Goal: Check status: Check status

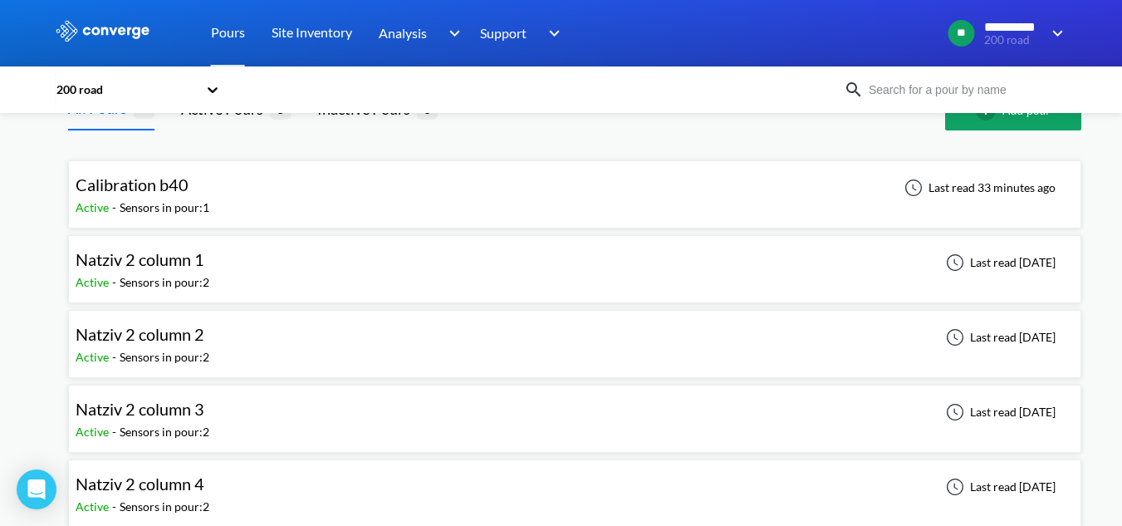
scroll to position [83, 0]
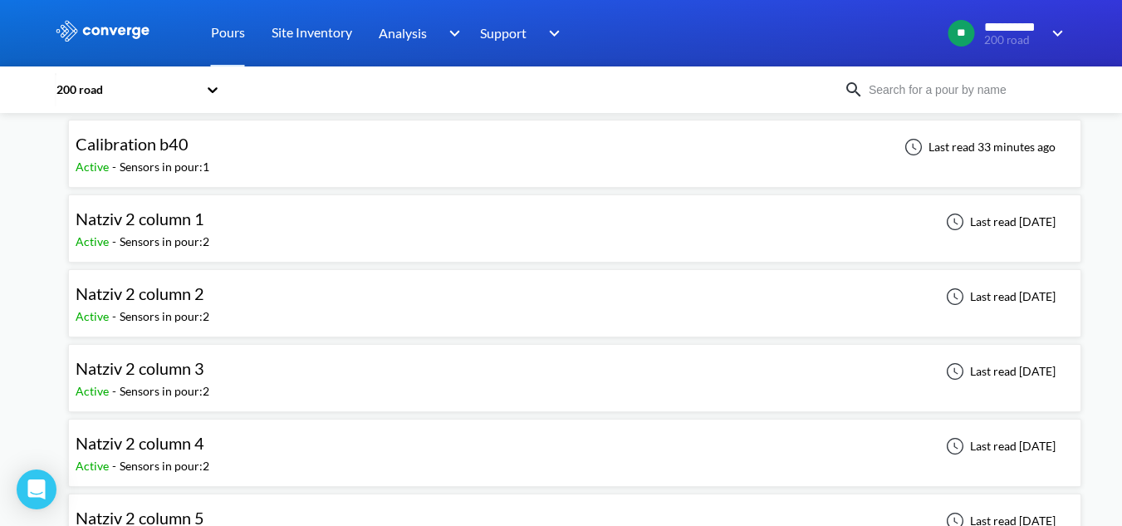
click at [219, 379] on div "Natziv 2 column 3 Active - Sensors in pour: 2 Last read [DATE]" at bounding box center [575, 377] width 998 height 53
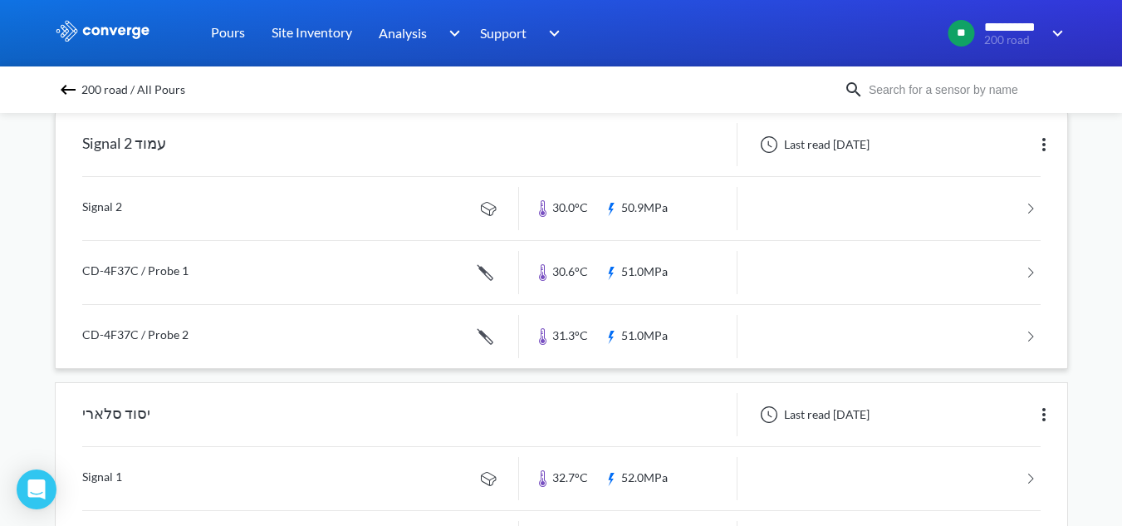
scroll to position [166, 0]
click at [183, 193] on link at bounding box center [561, 206] width 958 height 63
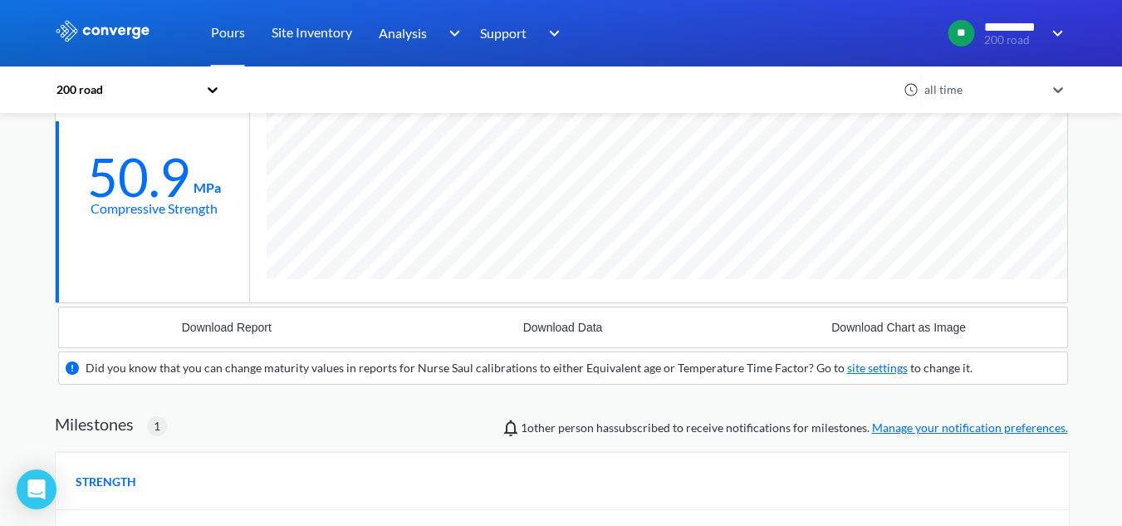
scroll to position [183, 0]
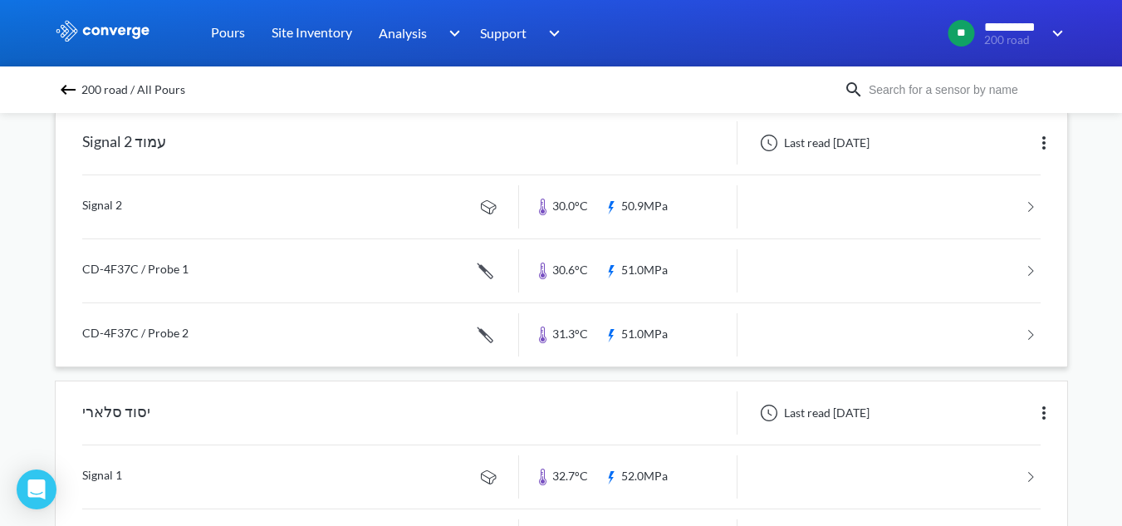
scroll to position [247, 0]
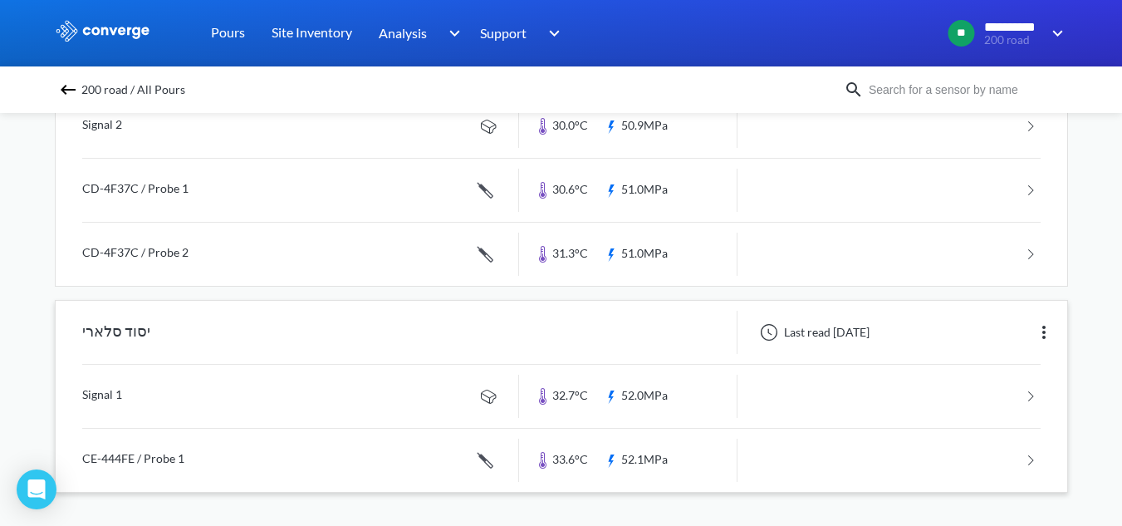
click at [198, 404] on link at bounding box center [561, 396] width 958 height 63
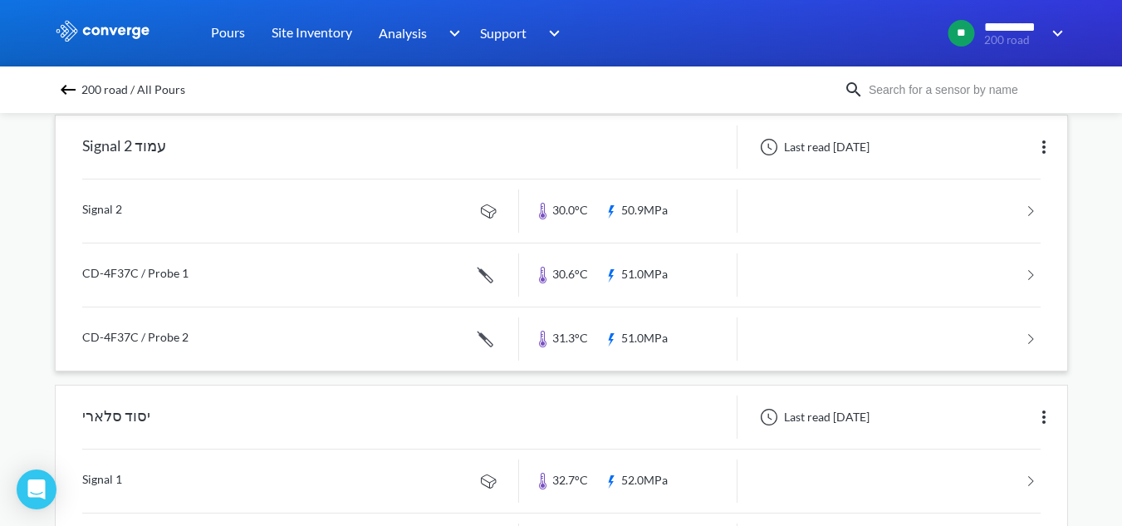
scroll to position [81, 0]
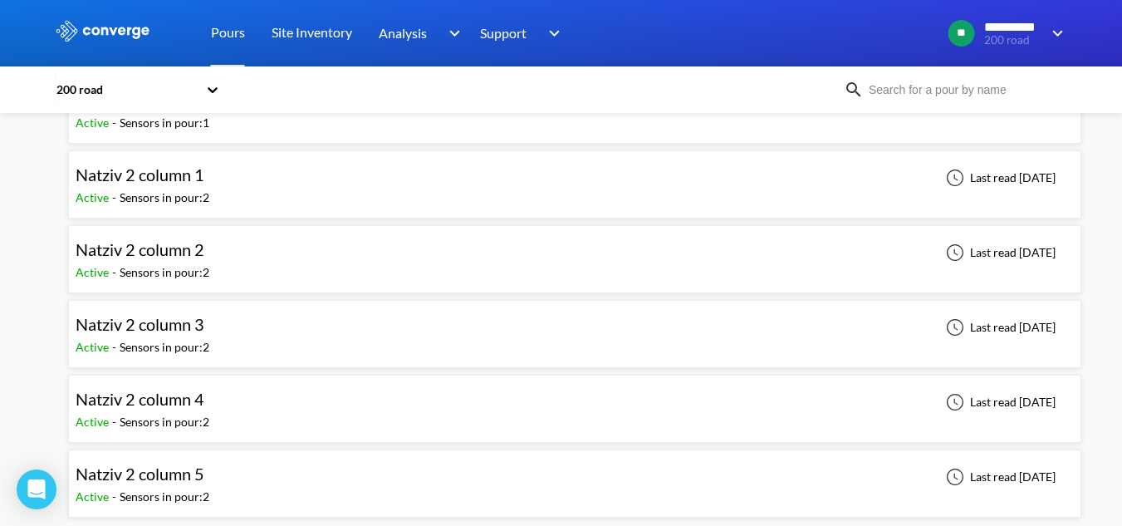
scroll to position [132, 0]
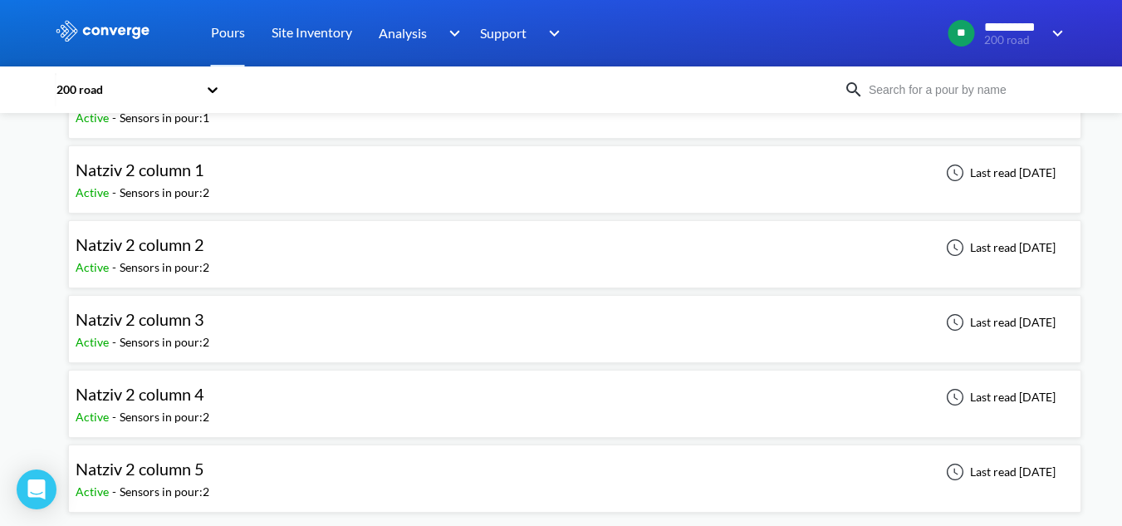
click at [309, 400] on div "Natziv 2 column 4 Active - Sensors in pour: 2 Last read [DATE]" at bounding box center [575, 403] width 998 height 53
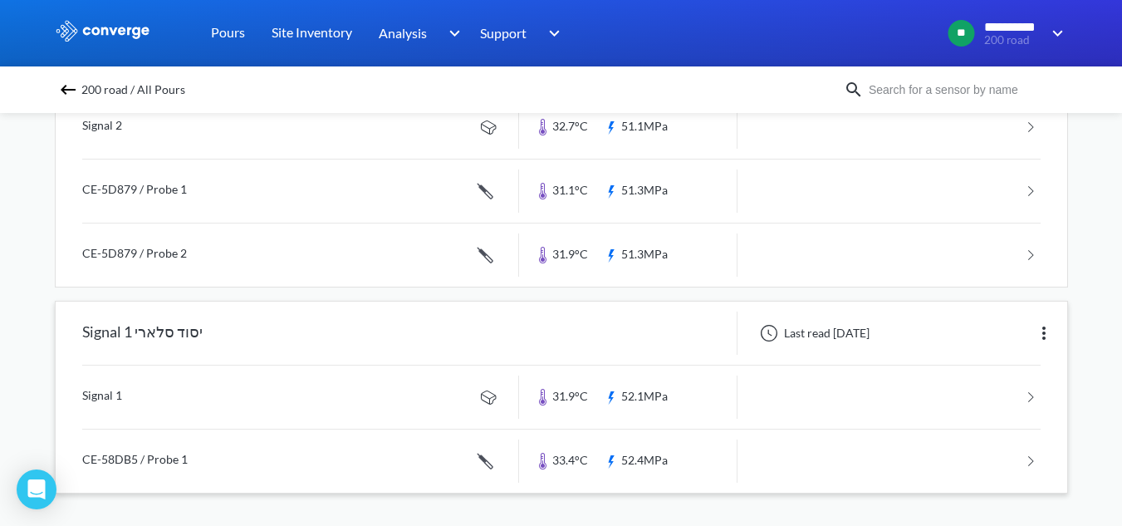
scroll to position [247, 0]
click at [357, 385] on link at bounding box center [561, 396] width 958 height 63
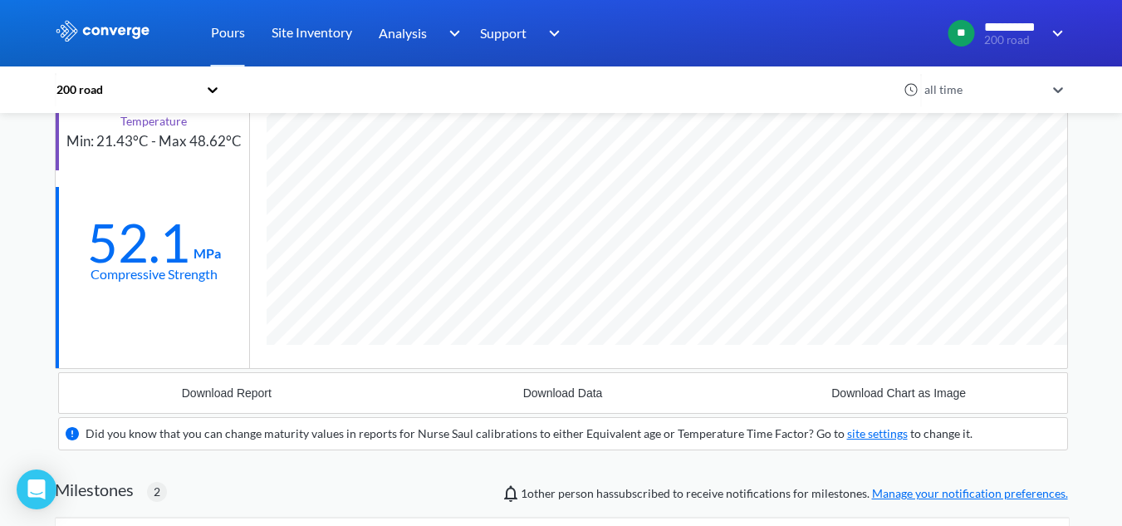
scroll to position [110, 0]
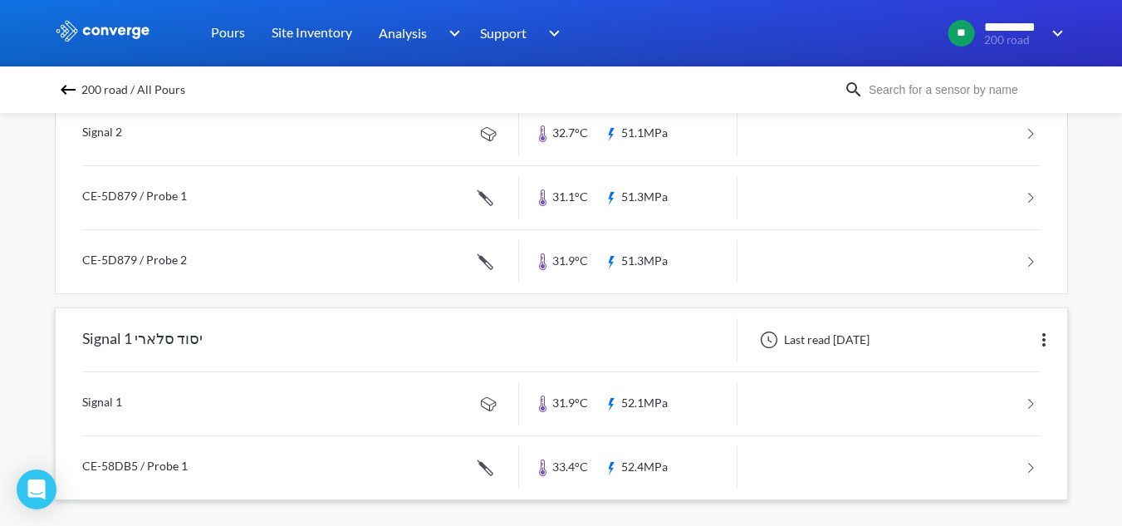
scroll to position [247, 0]
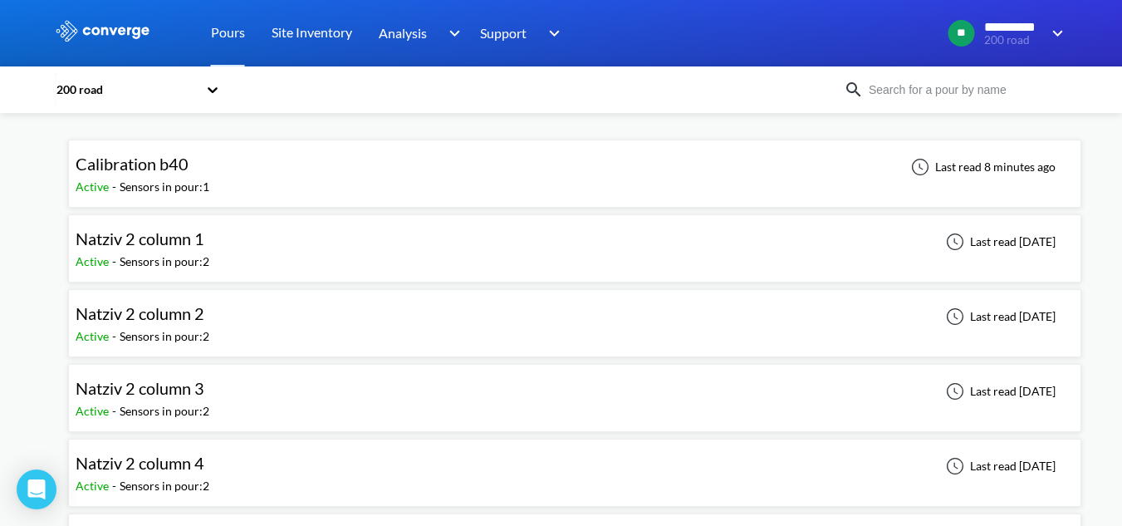
scroll to position [132, 0]
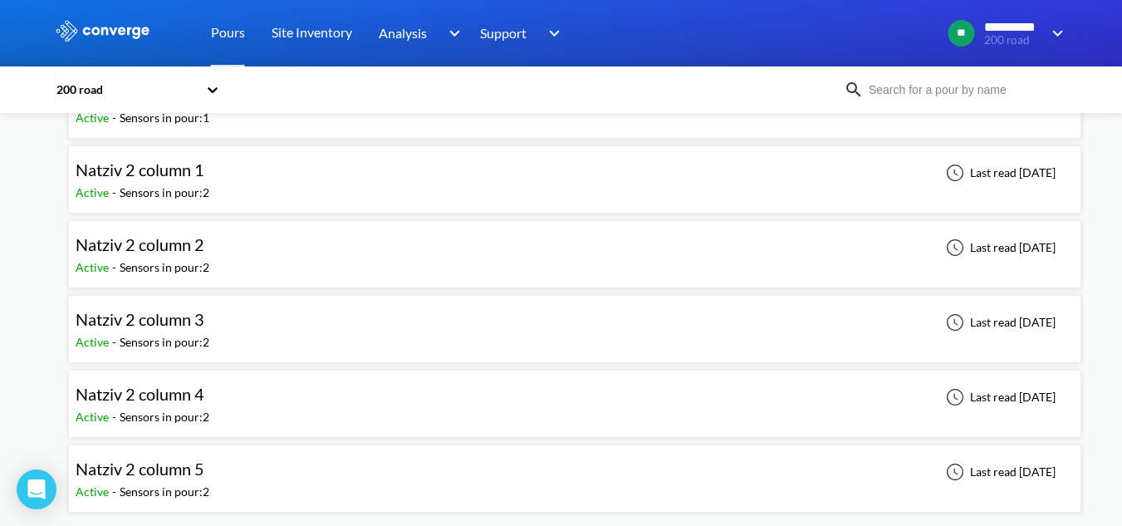
click at [201, 486] on div "Sensors in pour: 2" at bounding box center [165, 491] width 90 height 18
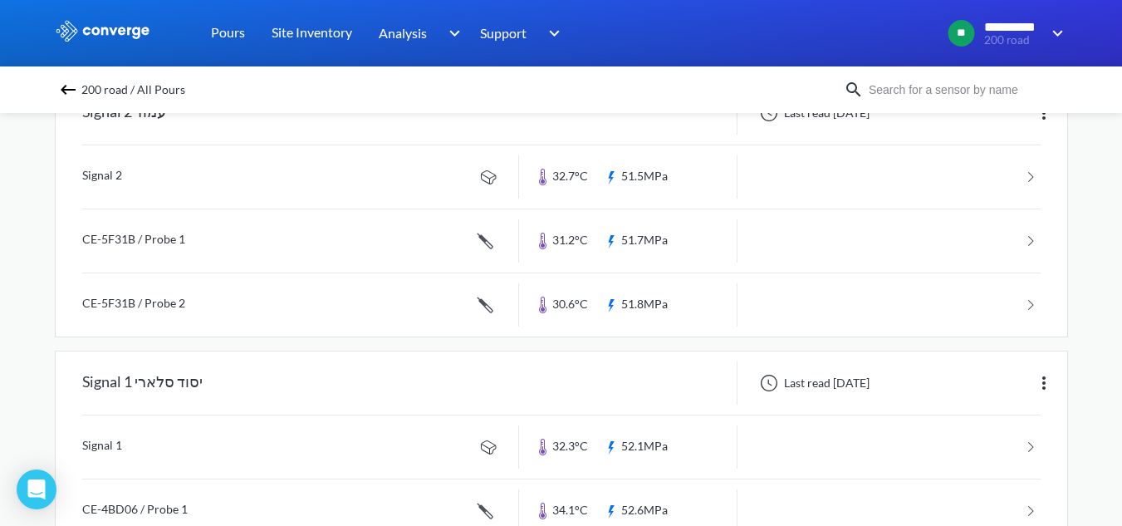
scroll to position [247, 0]
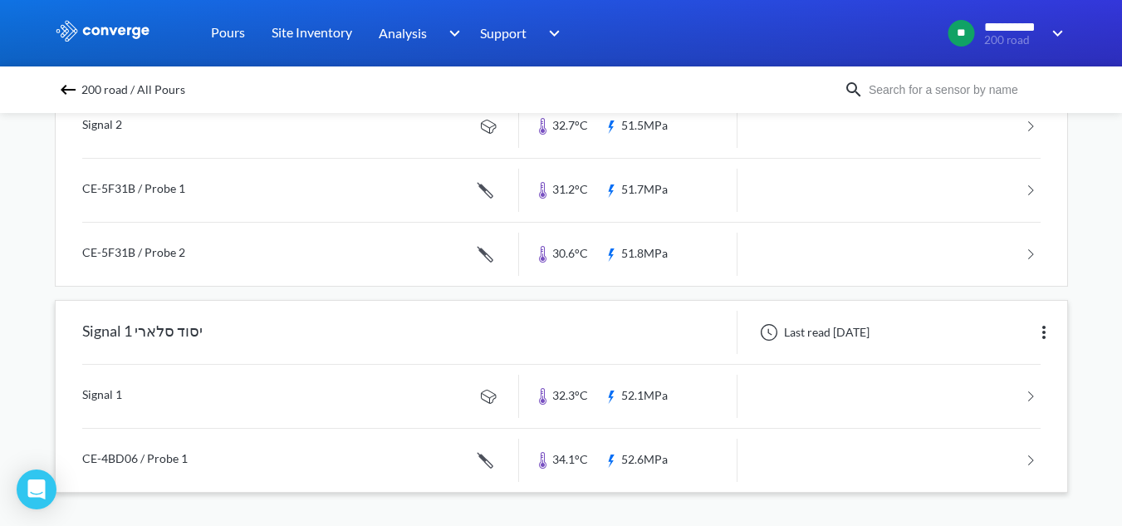
click at [270, 398] on link at bounding box center [561, 396] width 958 height 63
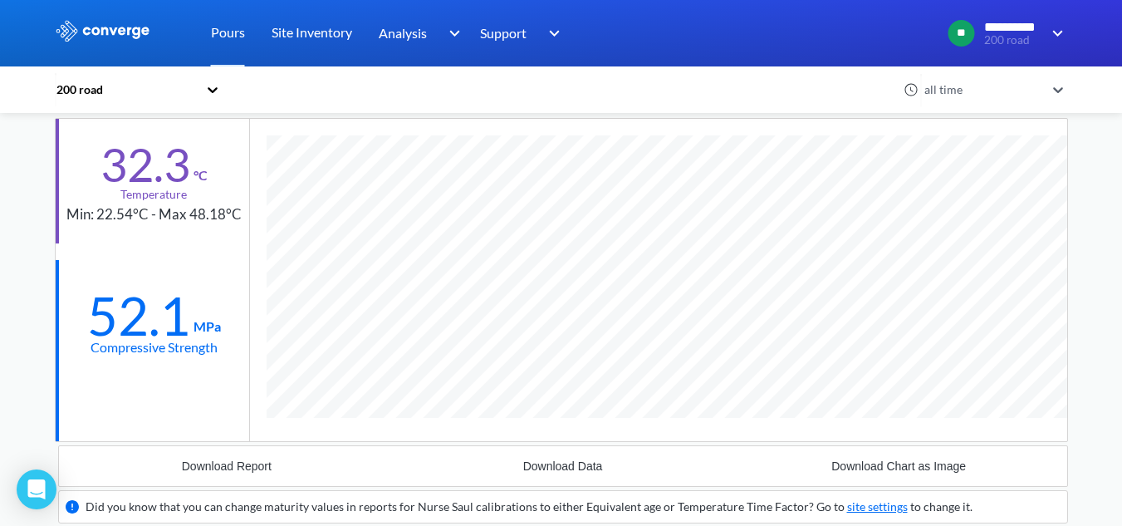
scroll to position [77, 0]
